Goal: Task Accomplishment & Management: Use online tool/utility

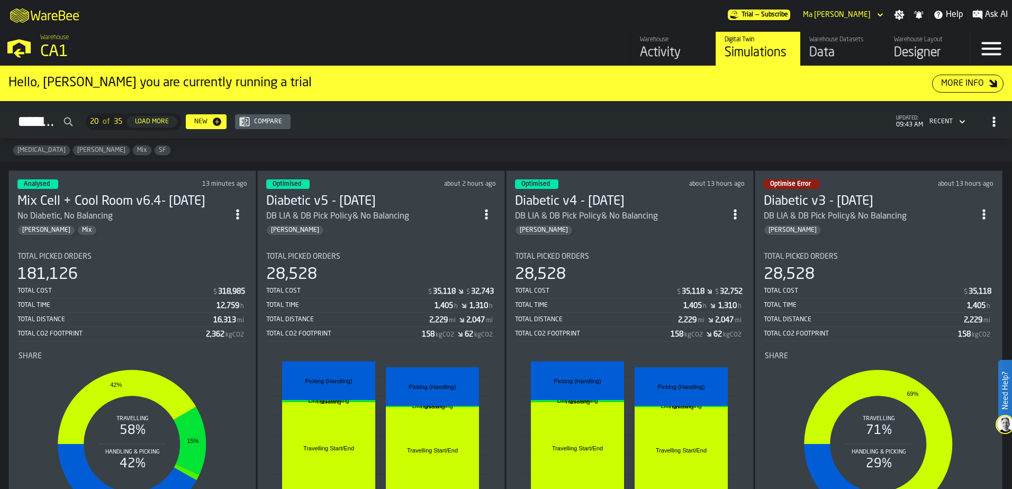
click at [85, 301] on div "Total Time 12,759 h" at bounding box center [132, 306] width 230 height 13
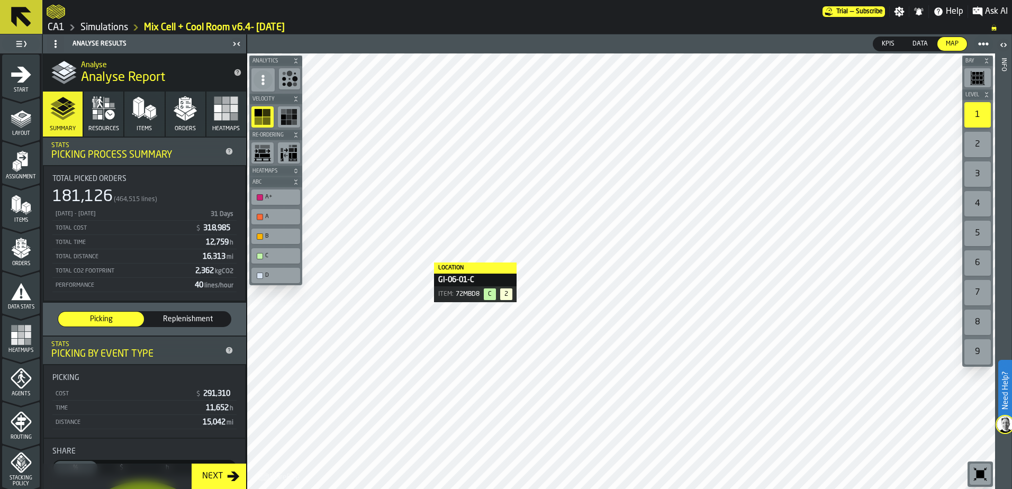
click at [91, 27] on link "Simulations" at bounding box center [104, 28] width 48 height 12
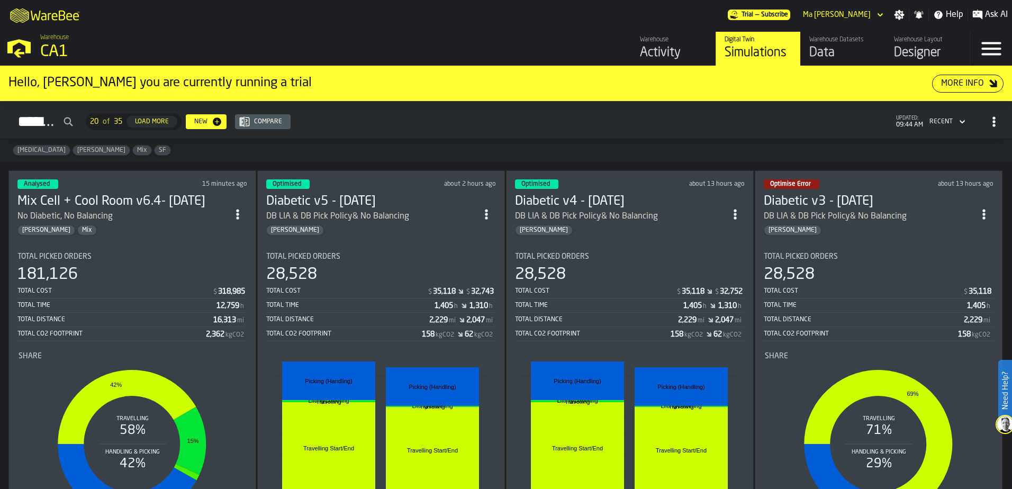
click at [407, 267] on div "28,528" at bounding box center [381, 274] width 230 height 19
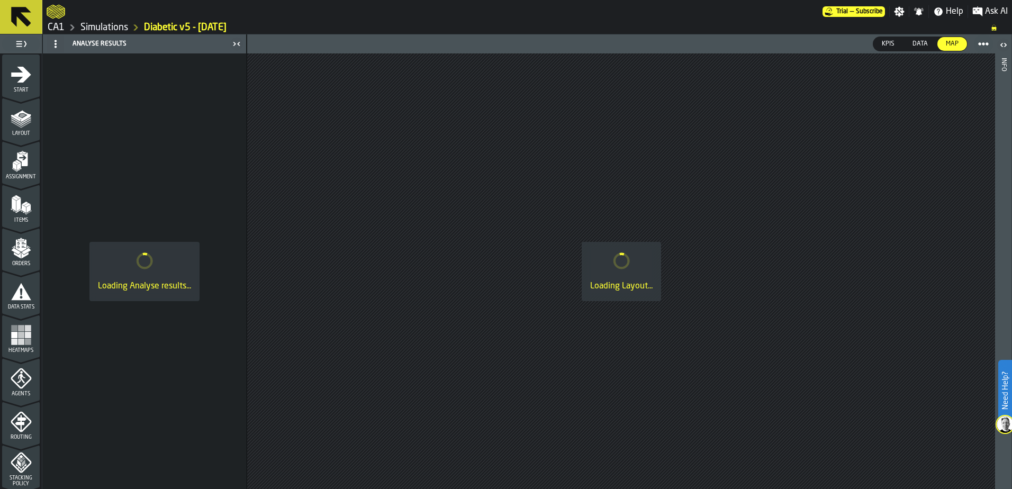
click at [103, 25] on link "Simulations" at bounding box center [104, 28] width 48 height 12
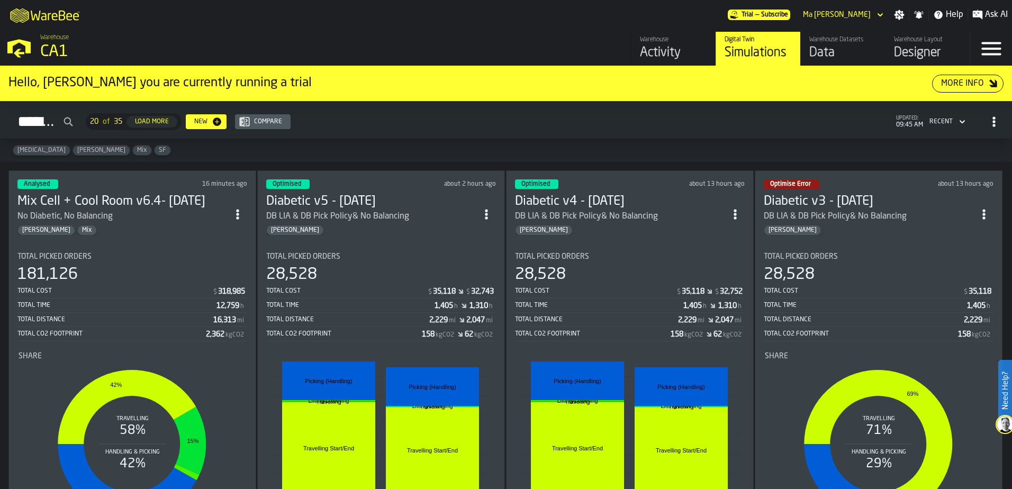
click at [335, 281] on div "28,528" at bounding box center [381, 274] width 230 height 19
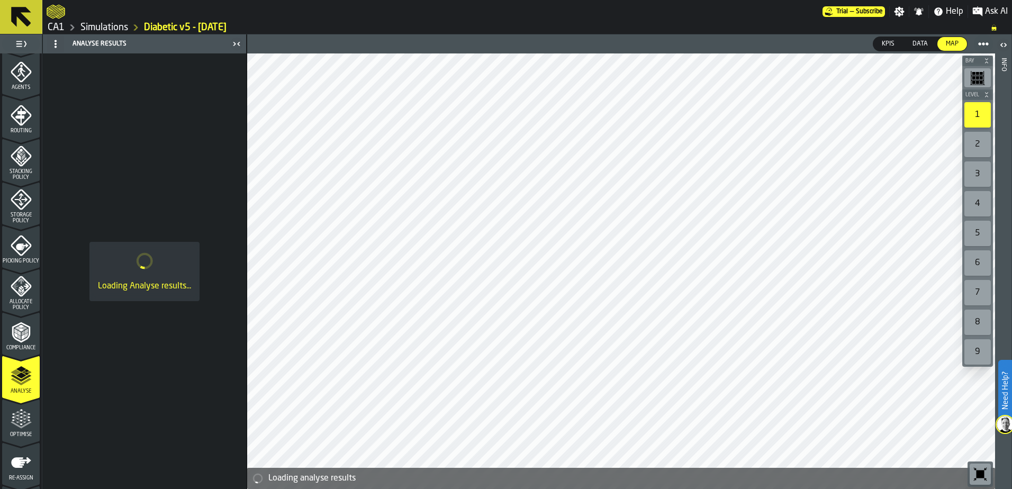
scroll to position [347, 0]
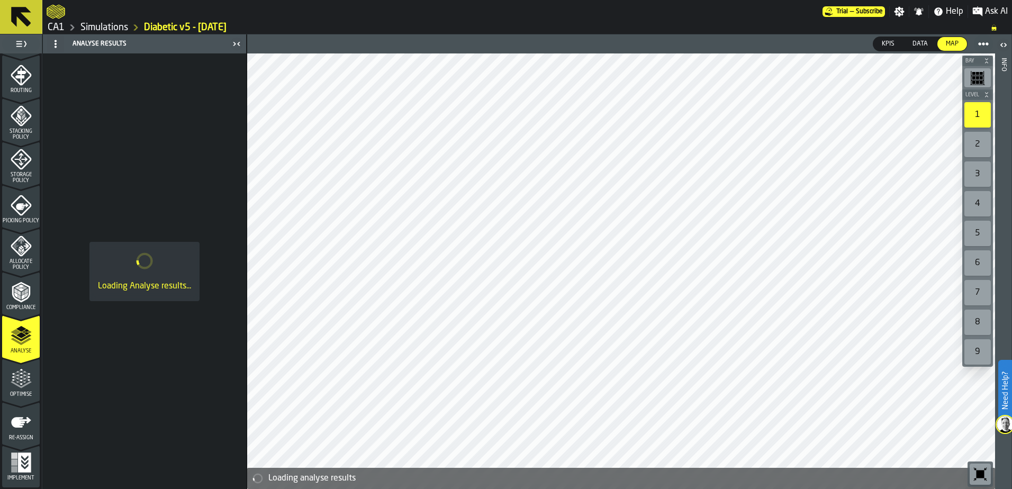
click at [21, 380] on icon "menu Optimise" at bounding box center [21, 378] width 21 height 21
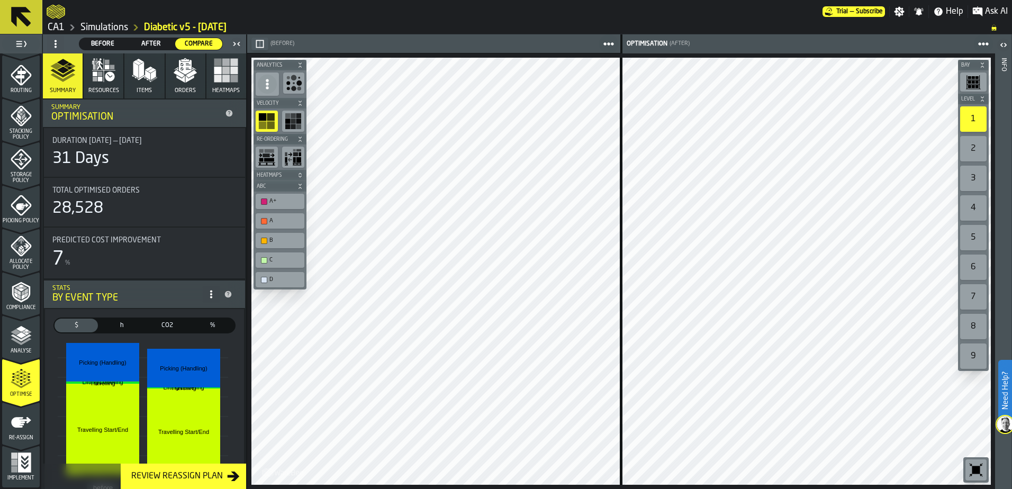
click at [21, 428] on icon "menu Re-assign" at bounding box center [21, 422] width 21 height 21
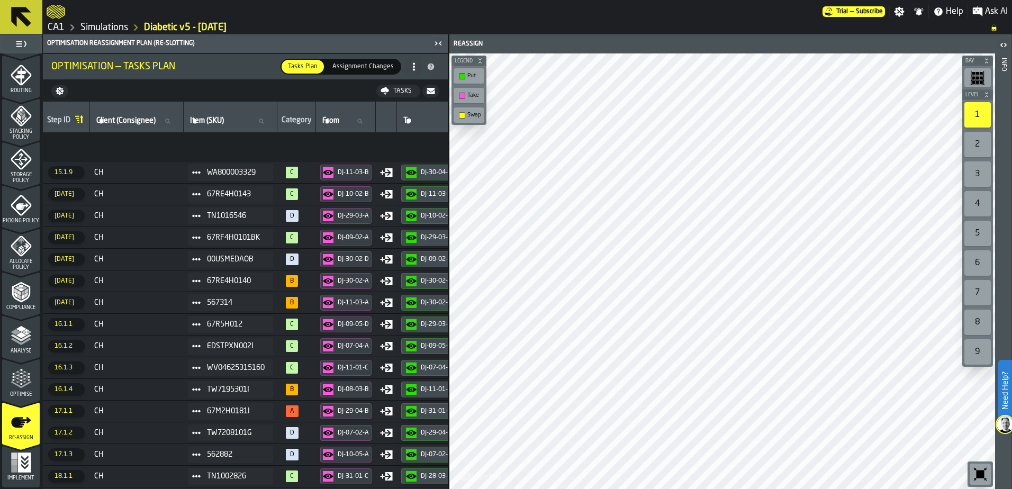
scroll to position [2304, 0]
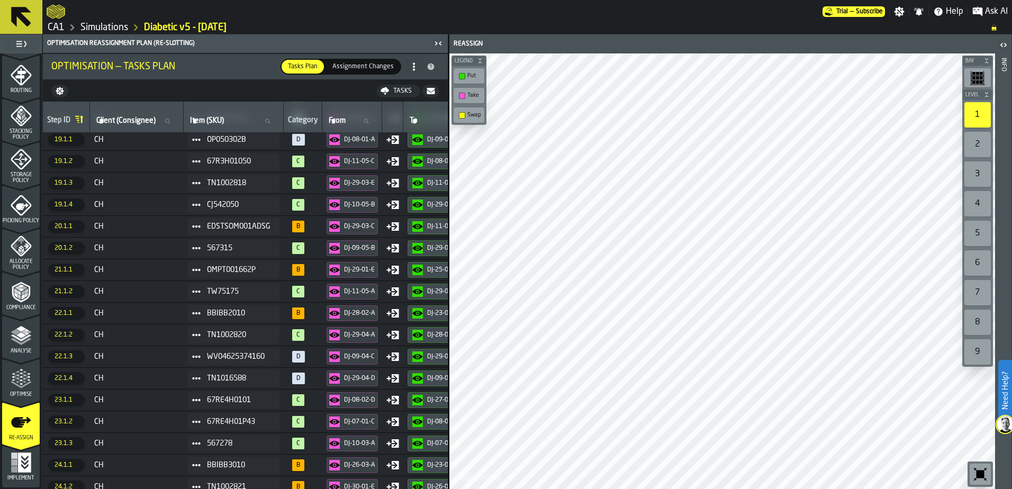
click at [247, 66] on div "Optimisation — Tasks Plan" at bounding box center [165, 67] width 229 height 12
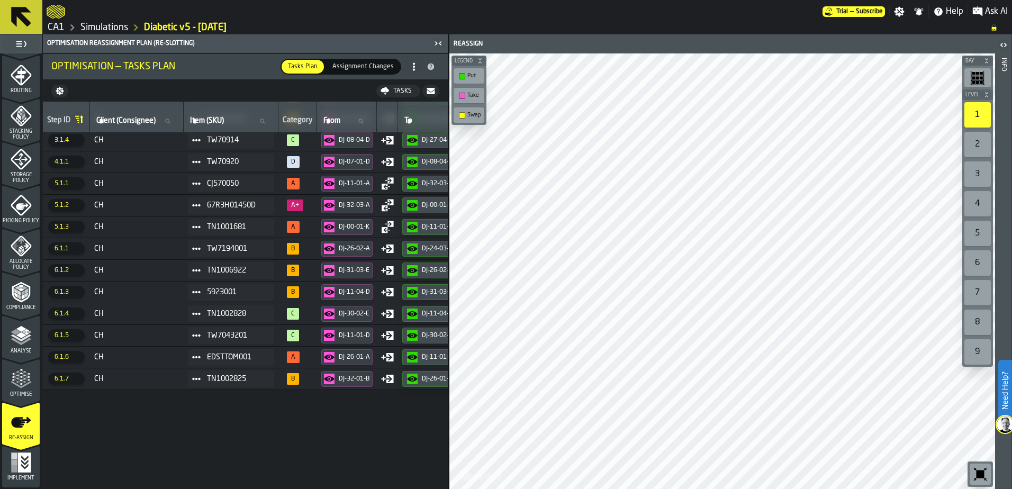
scroll to position [0, 0]
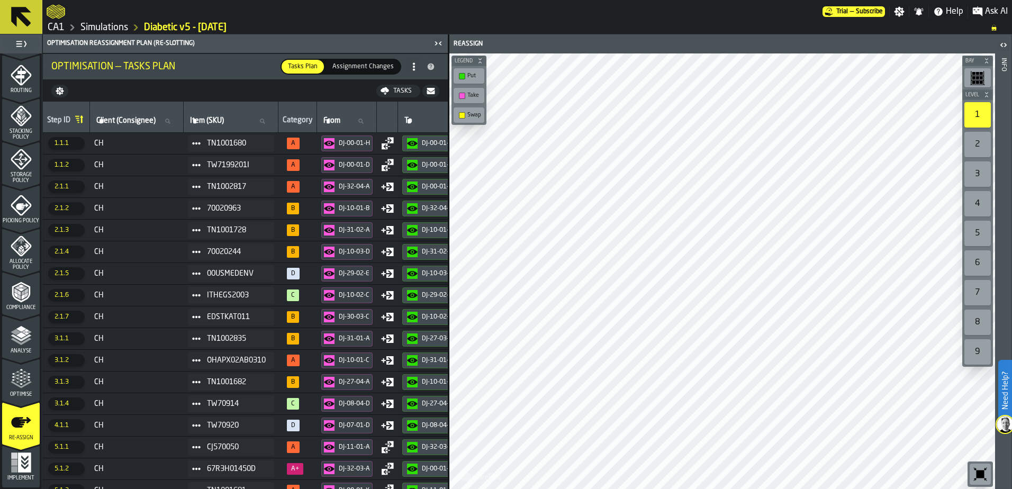
click at [371, 89] on nav "Tasks" at bounding box center [245, 90] width 405 height 21
click at [395, 92] on div "Tasks" at bounding box center [402, 90] width 27 height 7
click at [587, 22] on ol "CA1 Simulations Diabetic v5 - [DATE]" at bounding box center [514, 27] width 934 height 13
click at [687, 12] on div at bounding box center [435, 11] width 776 height 19
click at [93, 25] on link "Simulations" at bounding box center [104, 28] width 48 height 12
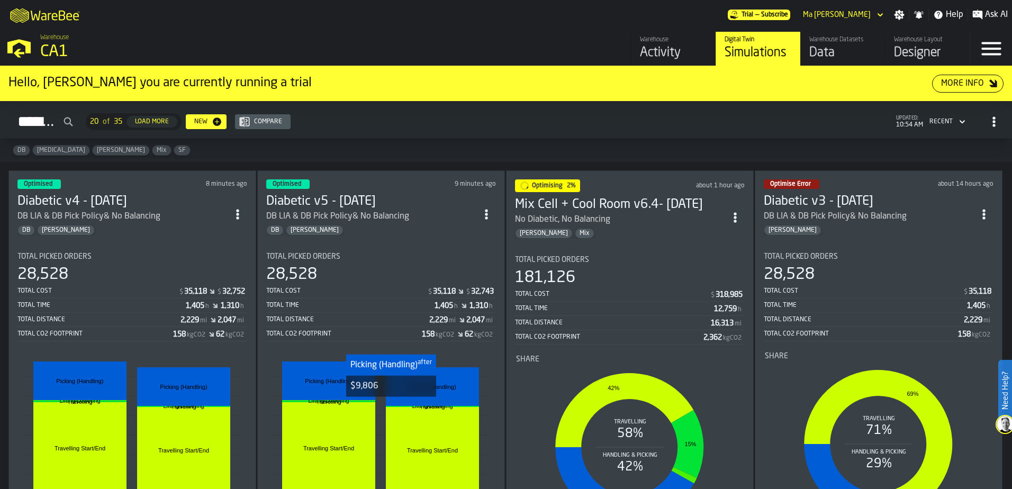
click at [392, 396] on rect "stat-" at bounding box center [432, 386] width 93 height 39
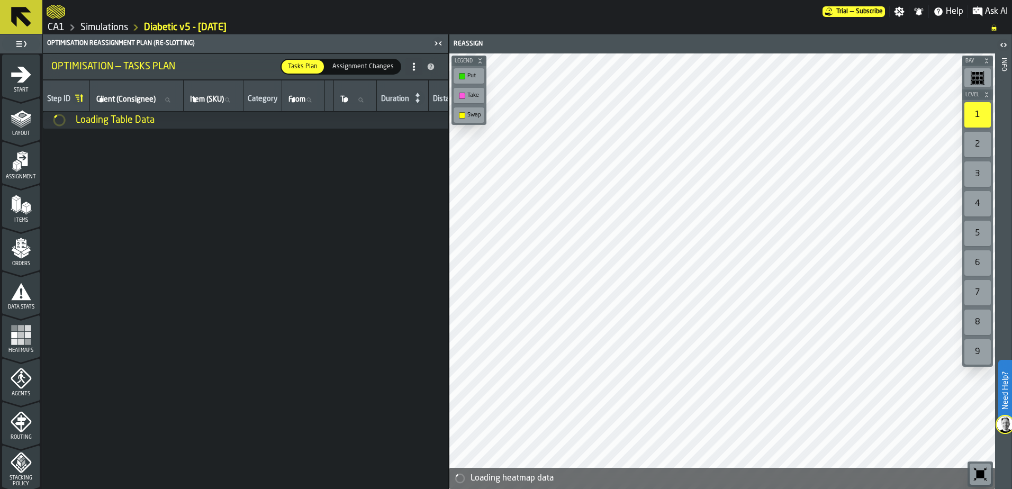
scroll to position [347, 0]
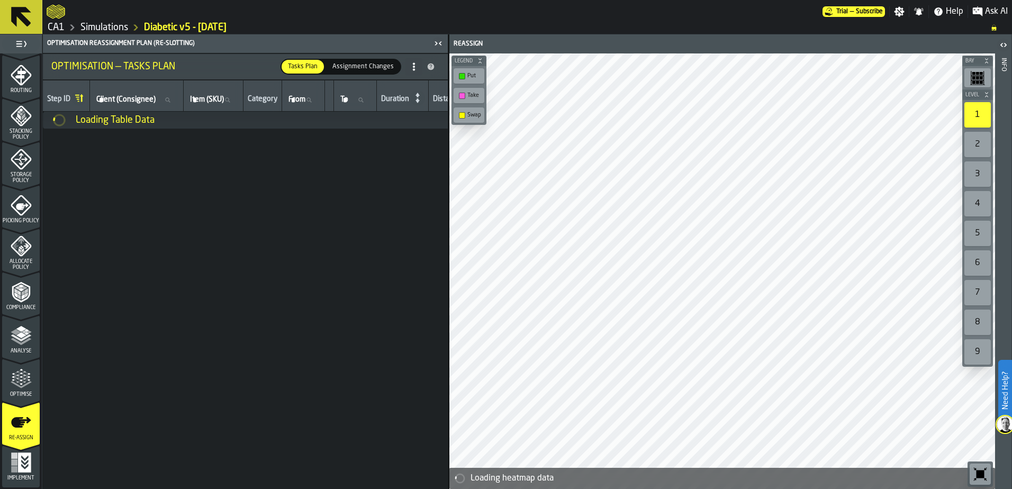
drag, startPoint x: 15, startPoint y: 429, endPoint x: 19, endPoint y: 407, distance: 23.1
click at [15, 429] on icon "menu Re-assign" at bounding box center [21, 422] width 21 height 21
click at [23, 391] on div "Optimise" at bounding box center [21, 382] width 38 height 29
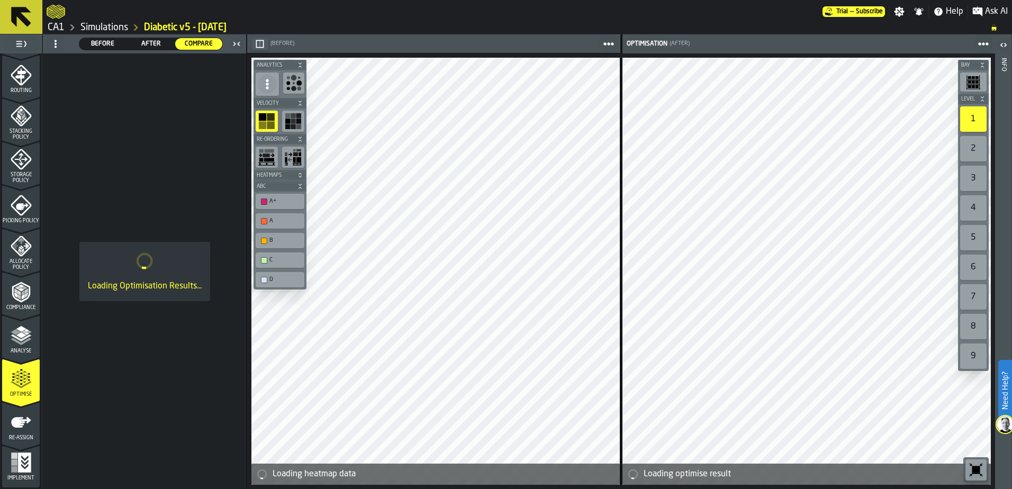
click at [154, 40] on span "After" at bounding box center [151, 44] width 39 height 10
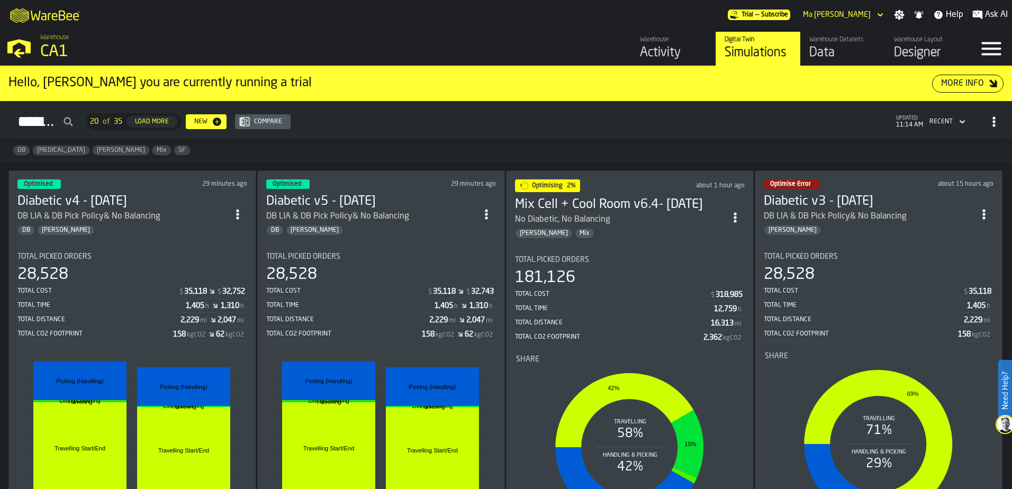
click at [44, 156] on div "[MEDICAL_DATA]" at bounding box center [61, 150] width 58 height 11
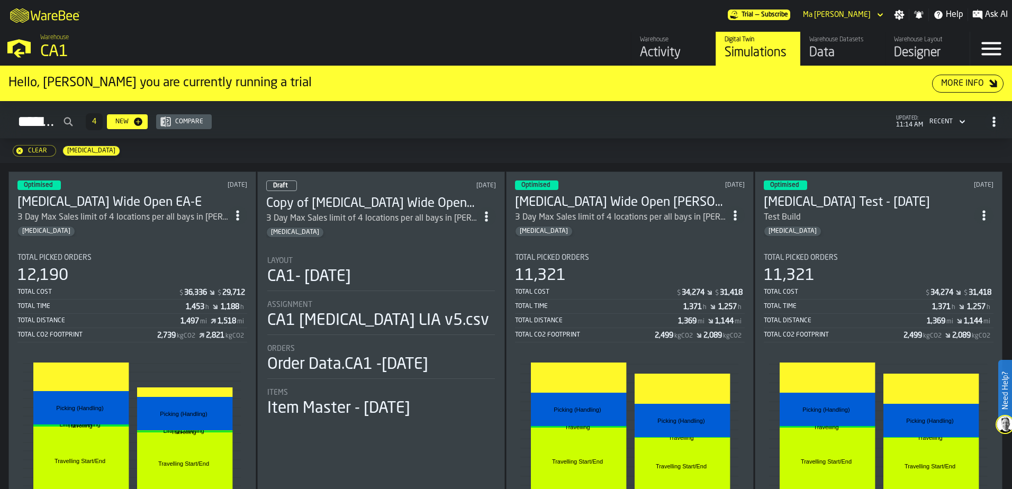
click at [22, 150] on icon "button-Clear" at bounding box center [19, 151] width 6 height 6
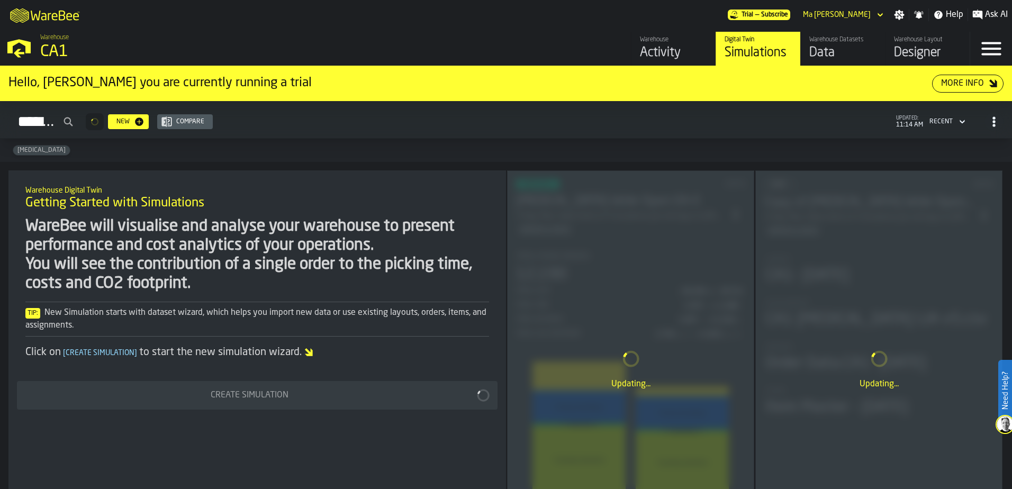
click at [29, 151] on span "[MEDICAL_DATA]" at bounding box center [41, 150] width 57 height 7
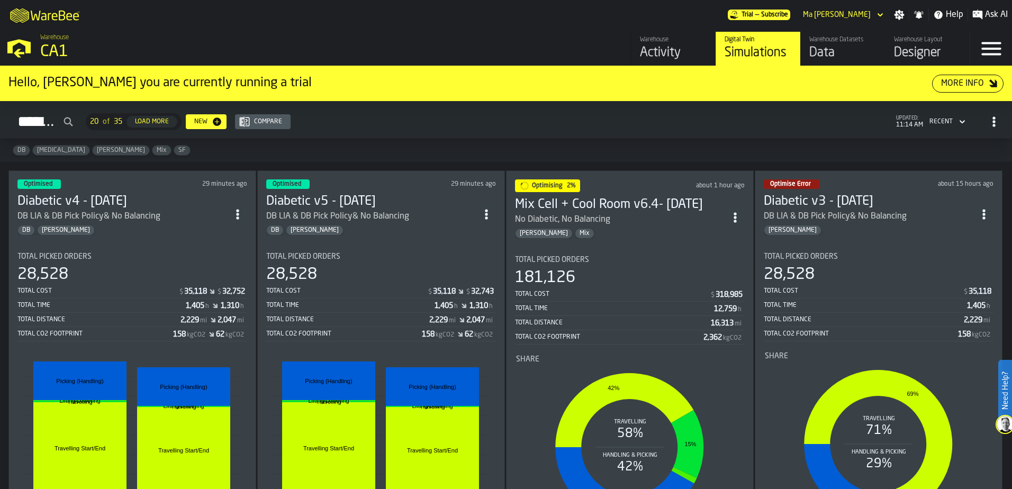
click at [45, 152] on span "[MEDICAL_DATA]" at bounding box center [61, 150] width 57 height 7
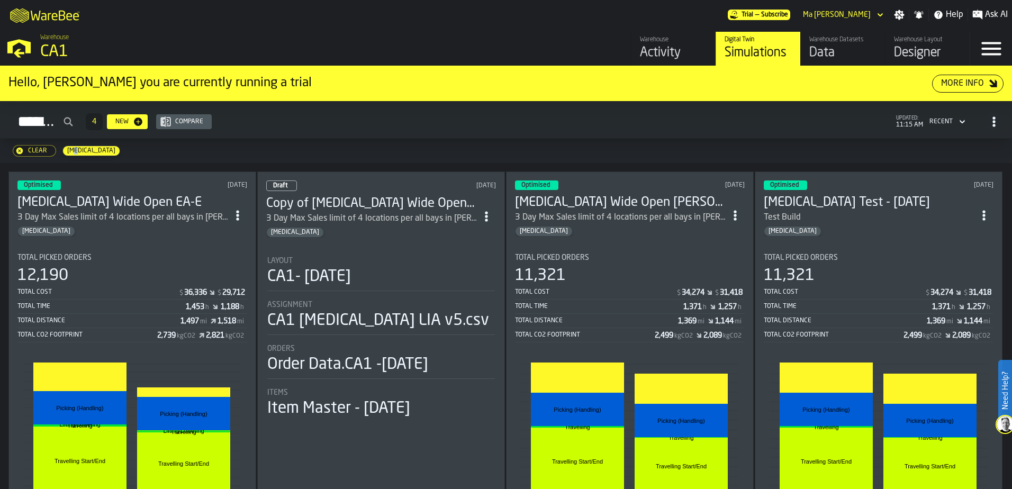
click at [544, 245] on section "Total Picked Orders 11,321 Total Cost $ 34,274 $ 31,418 Total Time 1,371 h 1,25…" at bounding box center [630, 402] width 230 height 315
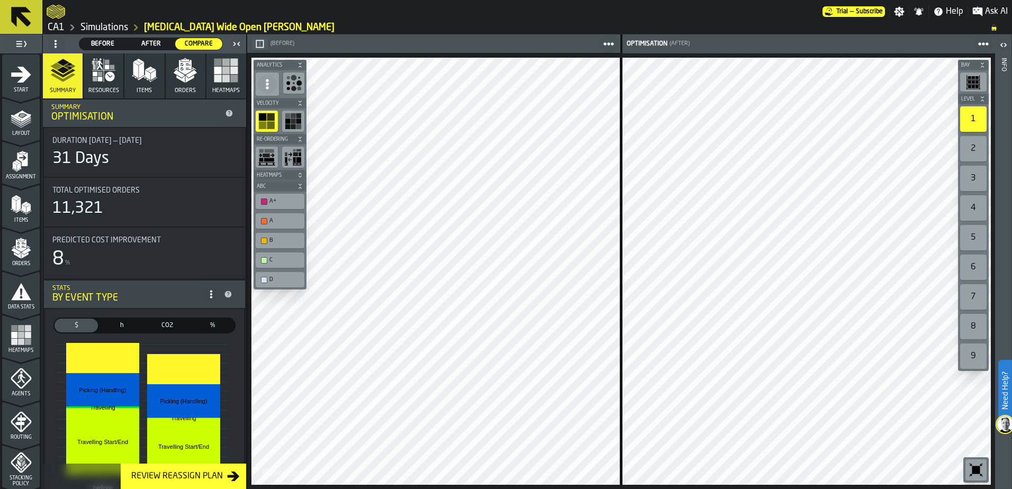
drag, startPoint x: 199, startPoint y: 43, endPoint x: 147, endPoint y: 42, distance: 51.9
click at [199, 43] on span "Compare" at bounding box center [198, 44] width 39 height 10
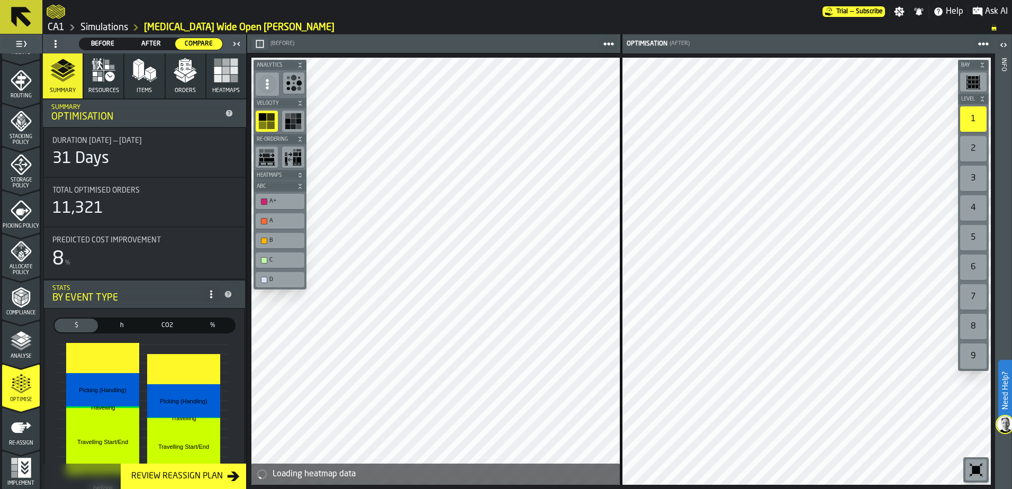
scroll to position [347, 0]
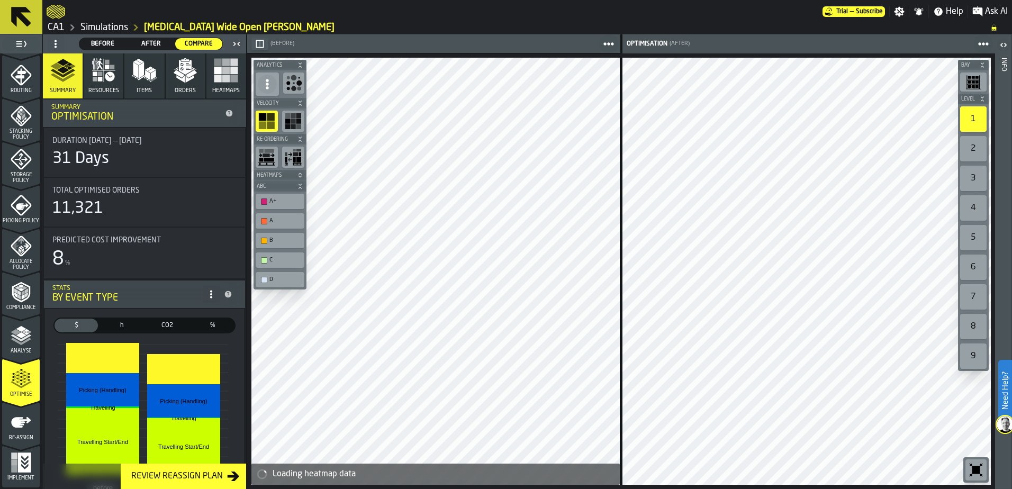
click at [18, 428] on icon "menu Re-assign" at bounding box center [21, 422] width 21 height 21
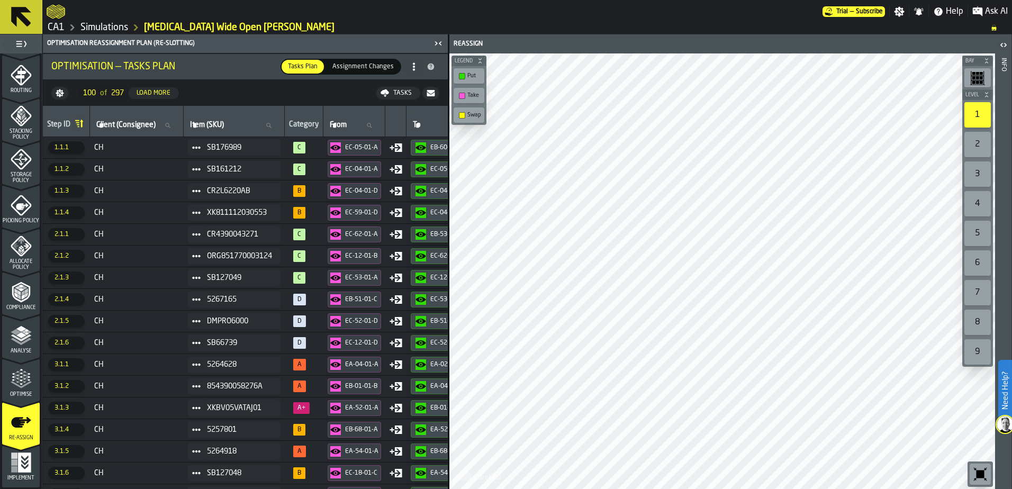
click at [271, 127] on icon at bounding box center [268, 125] width 5 height 5
click at [278, 127] on input "Item (SKU) Item (SKU)" at bounding box center [234, 126] width 92 height 14
click at [248, 128] on input "Item (SKU) Item (SKU)" at bounding box center [234, 126] width 92 height 14
paste input "*******"
type input "*******"
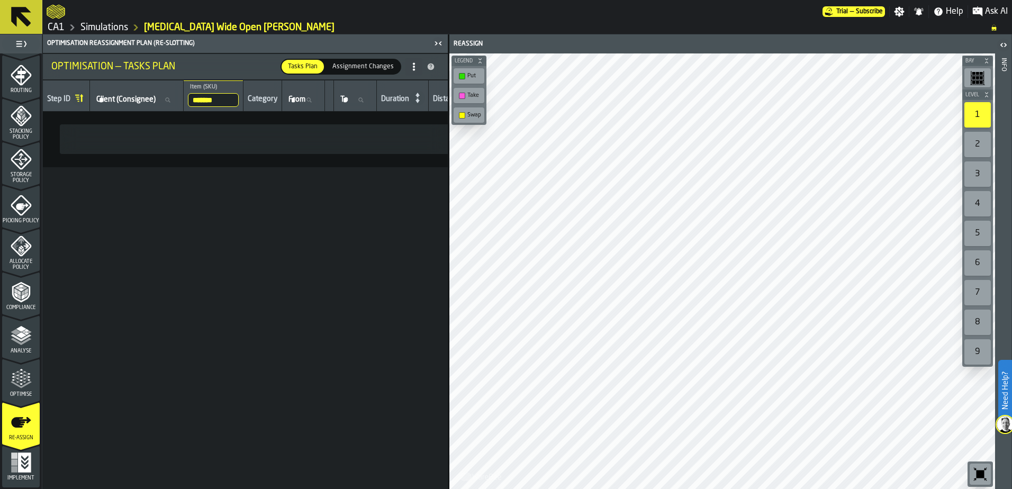
drag, startPoint x: 184, startPoint y: 27, endPoint x: 185, endPoint y: 34, distance: 7.0
click at [184, 27] on link "Enteral Wide Open EA-EC" at bounding box center [239, 28] width 191 height 12
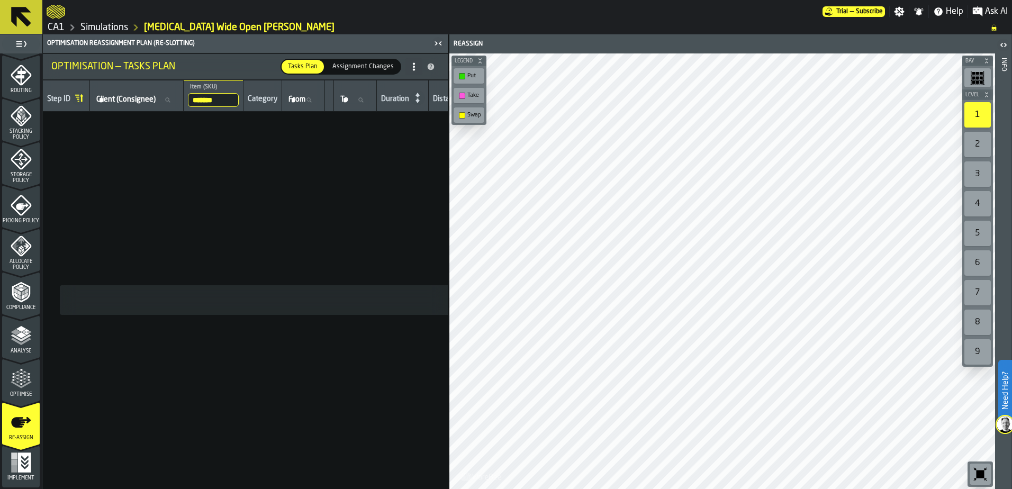
click at [23, 431] on icon "menu Re-assign" at bounding box center [21, 422] width 21 height 21
click at [15, 382] on icon "menu Optimise" at bounding box center [21, 378] width 21 height 21
click at [23, 432] on icon "menu Re-assign" at bounding box center [21, 422] width 21 height 21
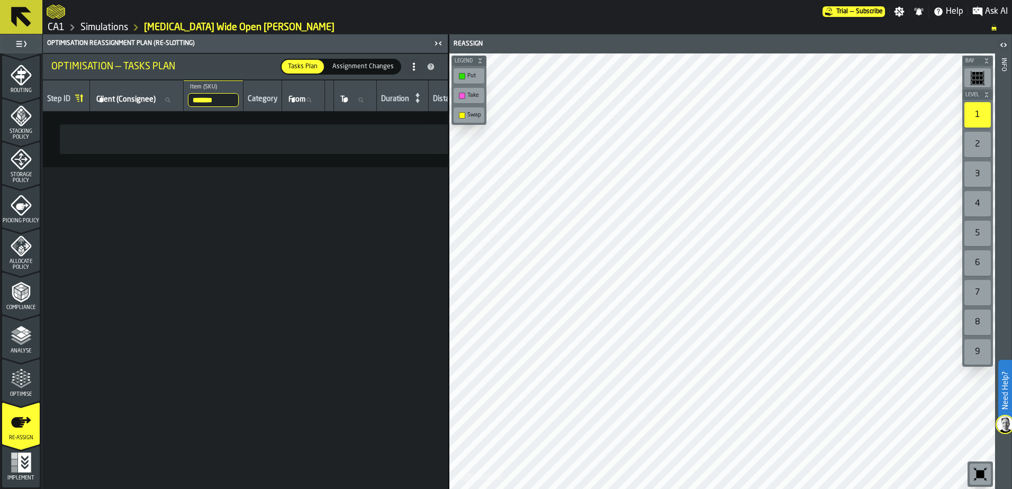
click at [230, 98] on input "*******" at bounding box center [213, 100] width 51 height 14
click at [233, 100] on input "*******" at bounding box center [213, 100] width 51 height 14
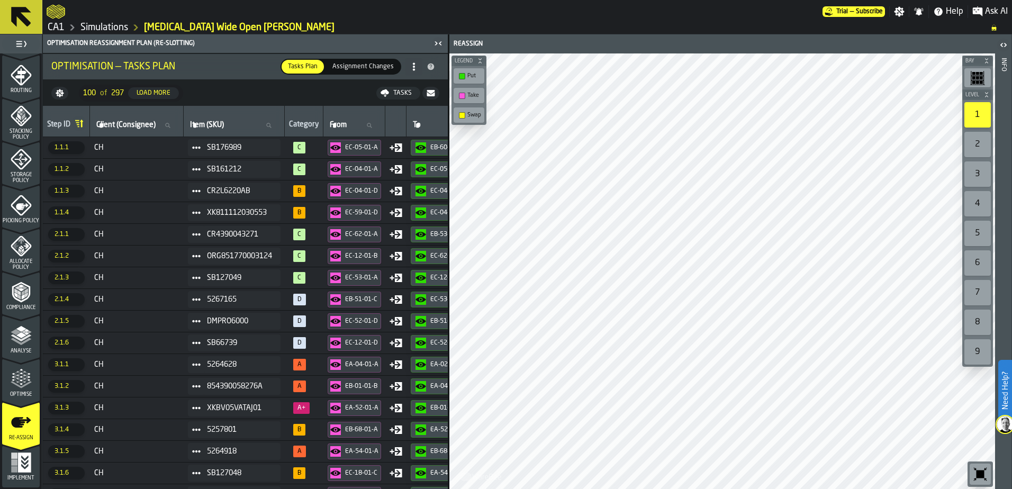
click at [406, 87] on button "Tasks" at bounding box center [398, 93] width 44 height 13
